Goal: Navigation & Orientation: Find specific page/section

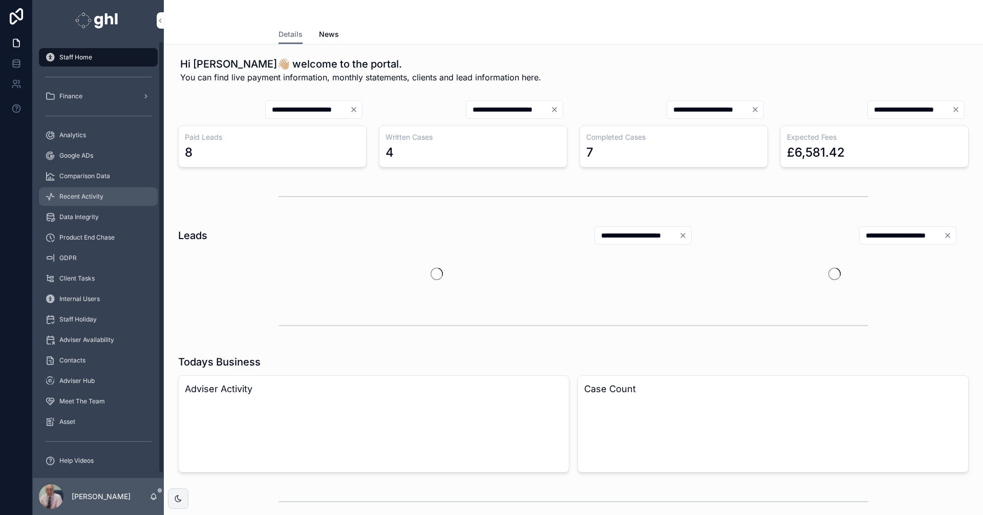
click at [90, 197] on span "Recent Activity" at bounding box center [81, 196] width 44 height 8
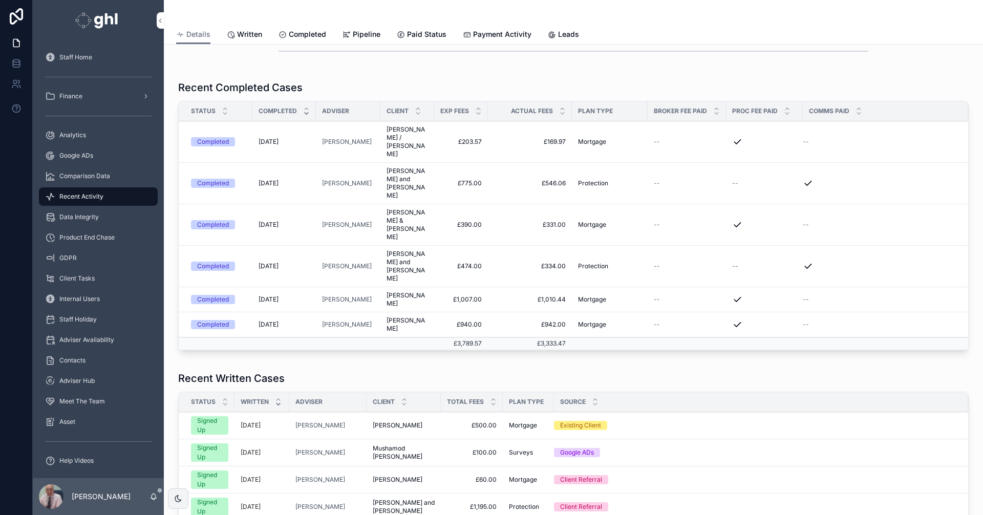
scroll to position [285, 0]
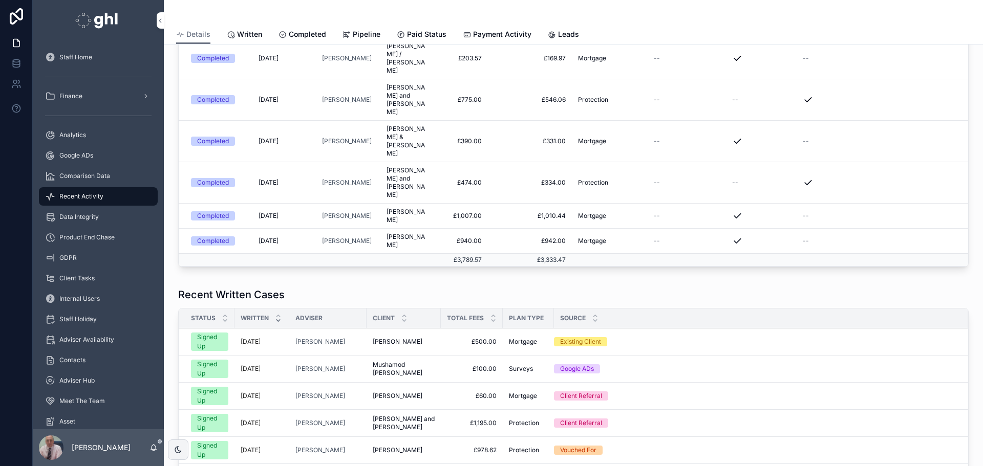
scroll to position [287, 0]
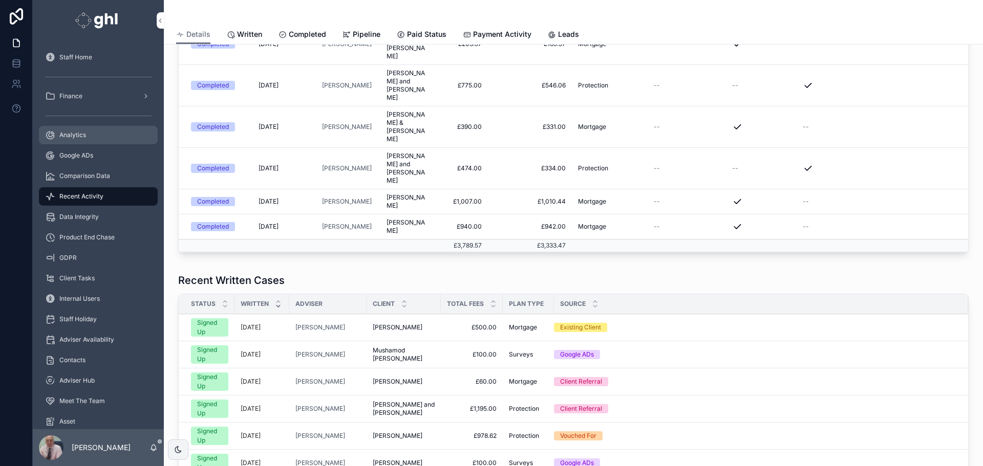
click at [80, 130] on div "Analytics" at bounding box center [98, 135] width 106 height 16
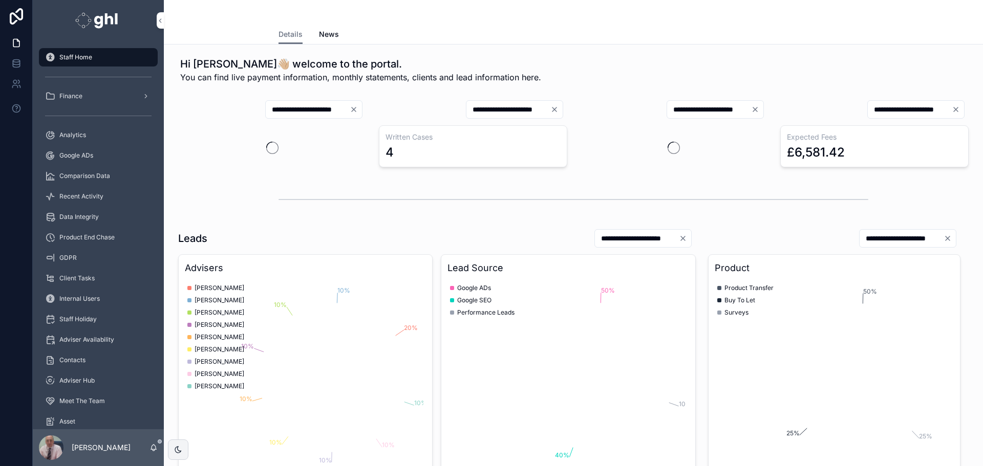
drag, startPoint x: 80, startPoint y: 198, endPoint x: 160, endPoint y: 187, distance: 80.6
click at [80, 197] on span "Recent Activity" at bounding box center [81, 196] width 44 height 8
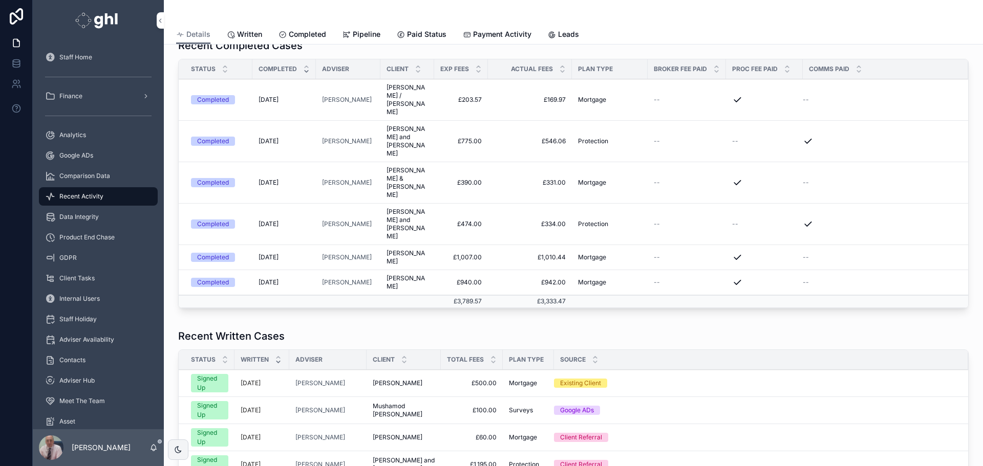
scroll to position [266, 0]
